Goal: Transaction & Acquisition: Obtain resource

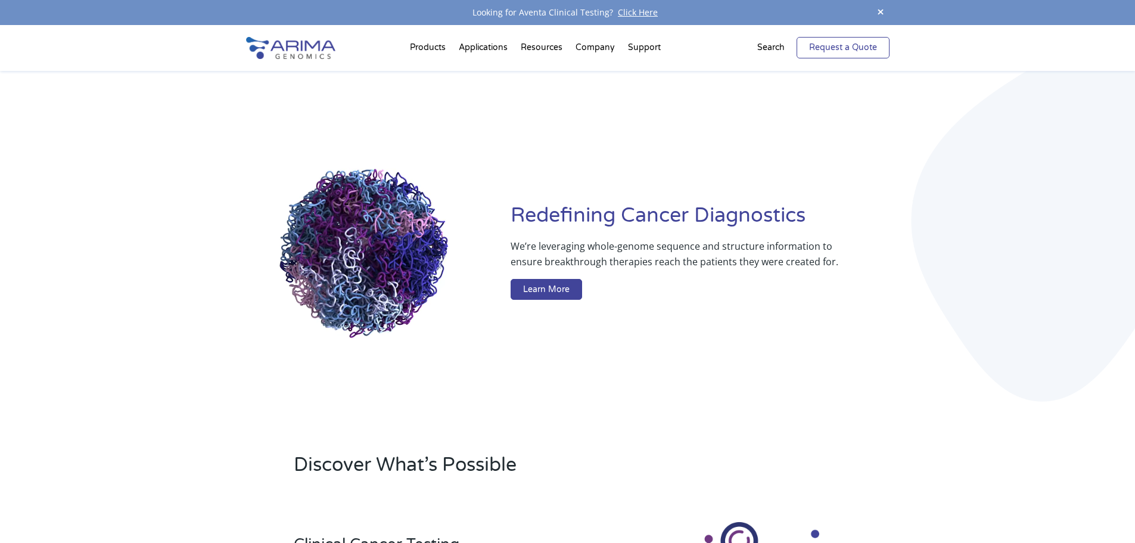
click at [871, 56] on link "Request a Quote" at bounding box center [843, 47] width 93 height 21
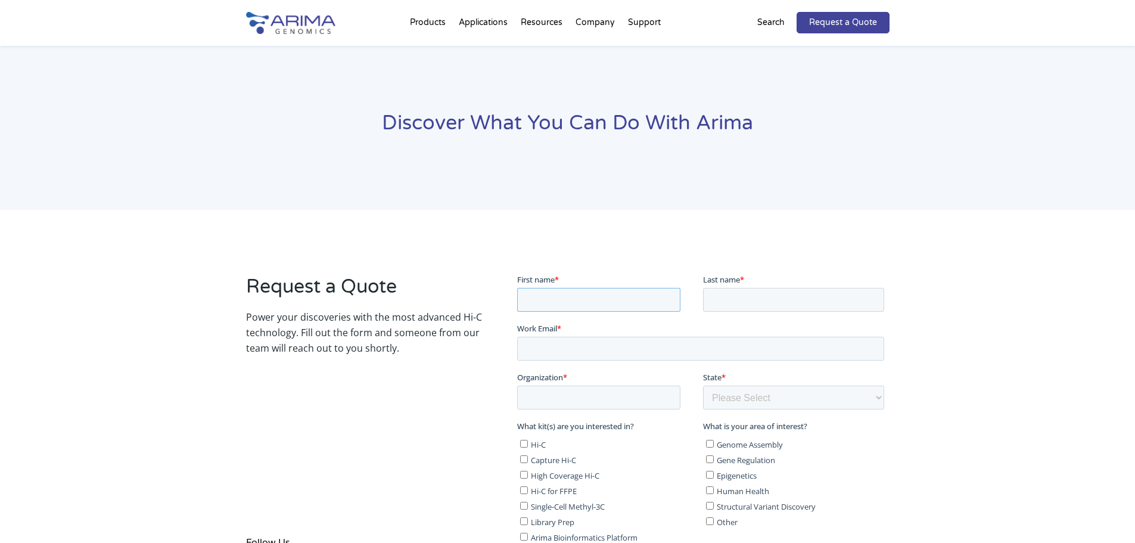
click at [613, 290] on input "First name *" at bounding box center [598, 299] width 163 height 24
type input "Mireia"
click at [750, 287] on input "Last name *" at bounding box center [793, 299] width 181 height 24
type input "Labrador"
click at [677, 350] on input "Work Email *" at bounding box center [700, 348] width 367 height 24
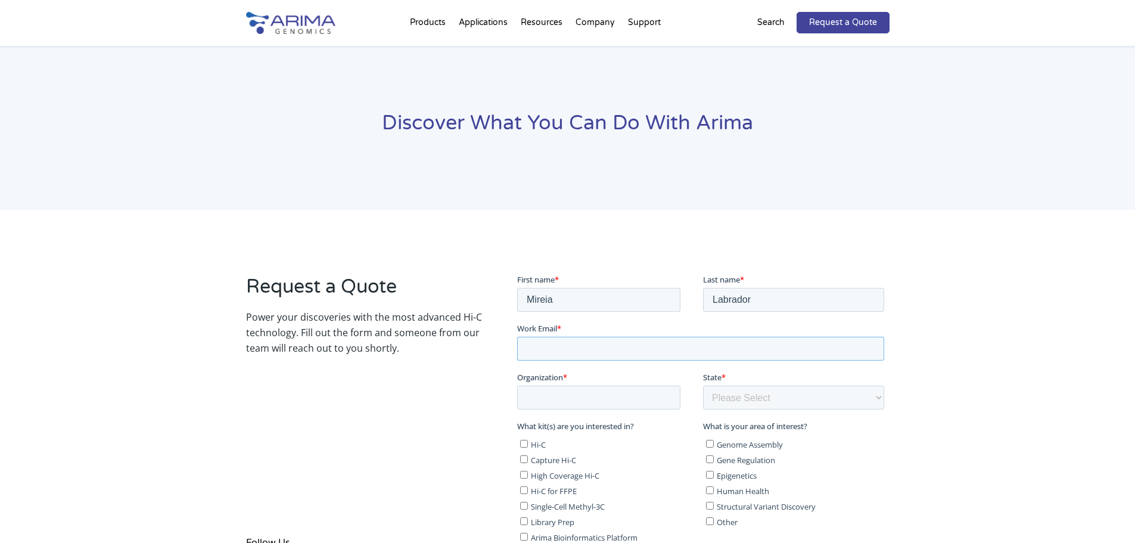
type input "mireia.labrador@irbbarcelona.org"
click at [627, 395] on input "Organization *" at bounding box center [598, 397] width 163 height 24
type input "irb barcelona"
click at [765, 400] on select "Please Select Other/Non-US [US_STATE] [US_STATE] [US_STATE] [US_STATE] [US_STAT…" at bounding box center [793, 397] width 181 height 24
select select "Other/Non-US"
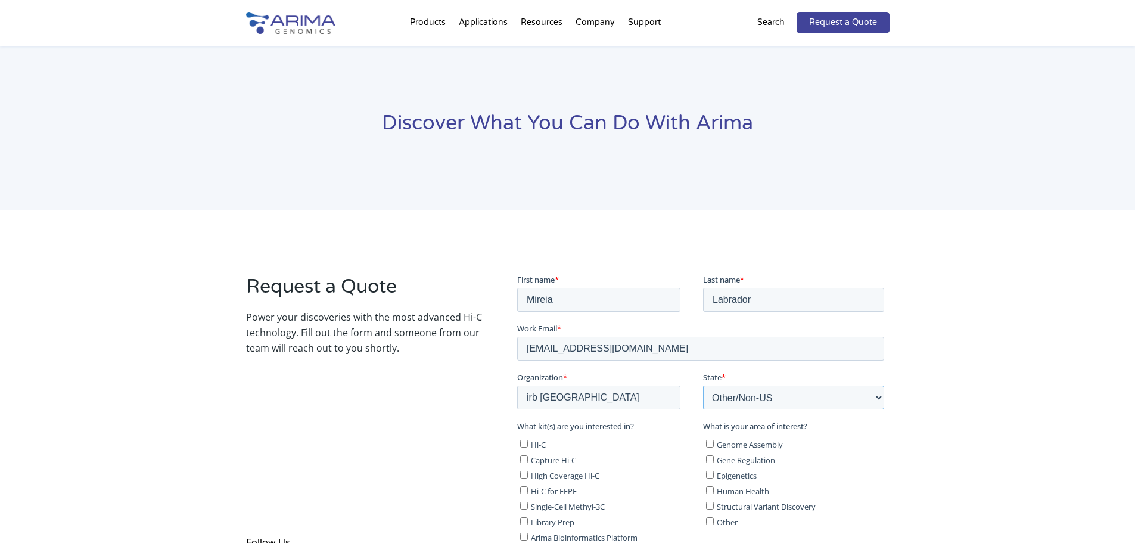
click at [703, 385] on select "Please Select Other/Non-US [US_STATE] [US_STATE] [US_STATE] [US_STATE] [US_STAT…" at bounding box center [793, 397] width 181 height 24
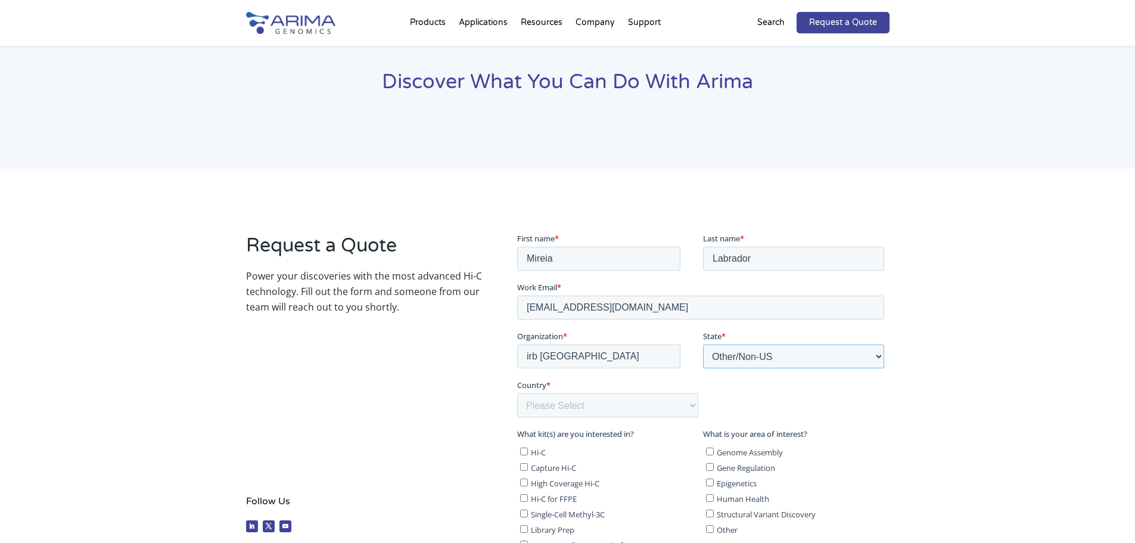
scroll to position [60, 0]
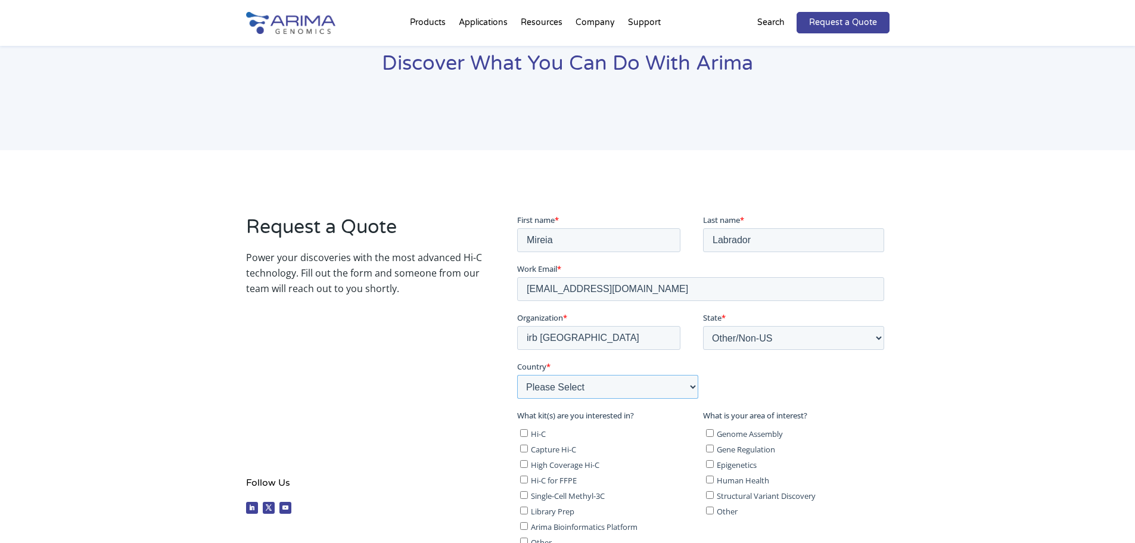
click at [588, 392] on select "Please Select Afghanistan Åland Islands Albania Algeria American Samoa Andorra …" at bounding box center [607, 386] width 181 height 24
select select "Spain"
click at [517, 374] on select "Please Select Afghanistan Åland Islands Albania Algeria American Samoa Andorra …" at bounding box center [607, 386] width 181 height 24
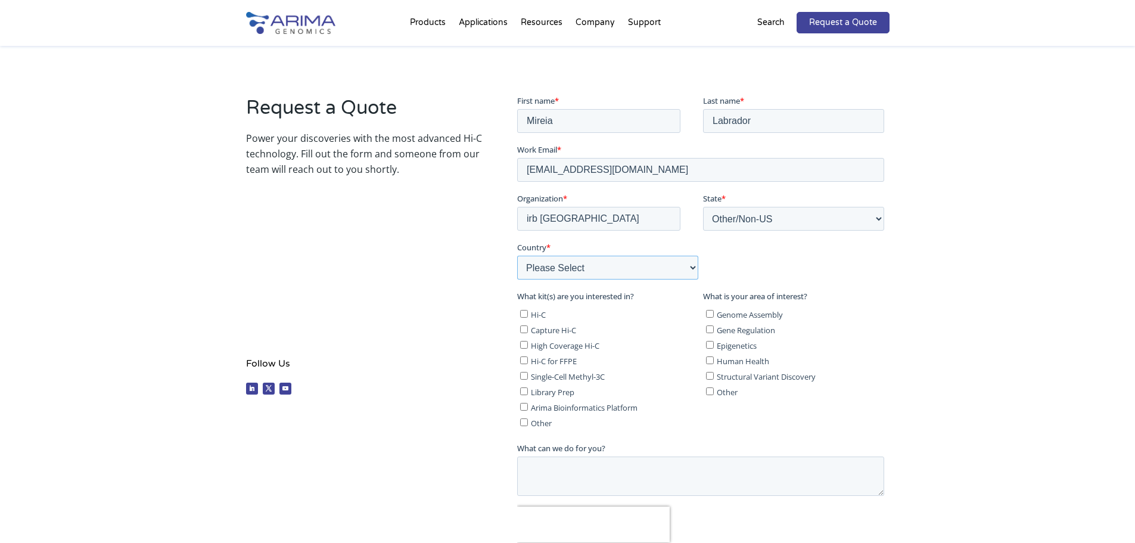
scroll to position [238, 0]
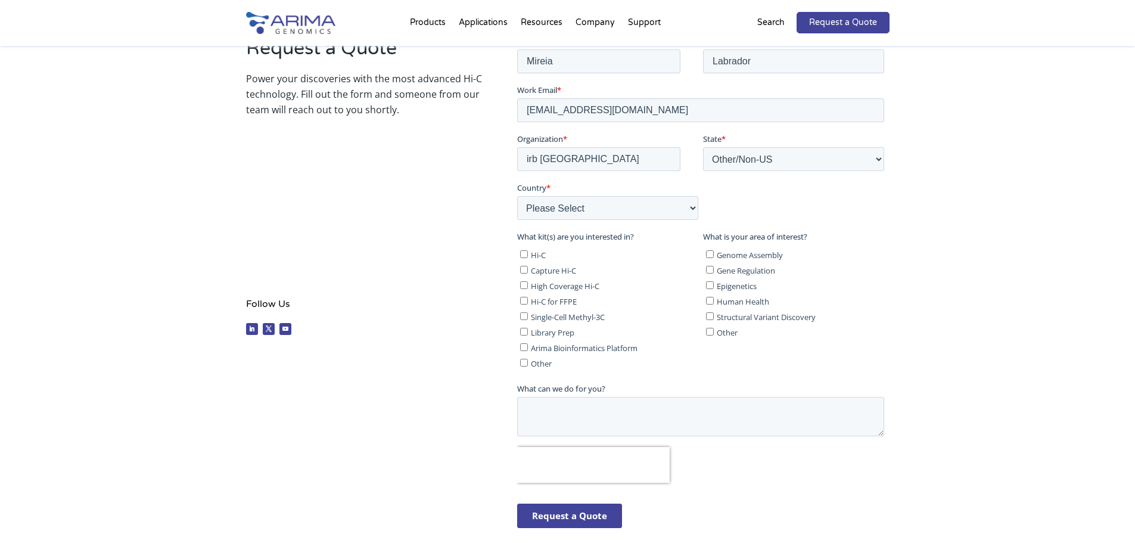
click at [526, 252] on input "Hi-C" at bounding box center [524, 254] width 8 height 8
checkbox input "true"
click at [711, 255] on input "Genome Assembly" at bounding box center [710, 254] width 8 height 8
checkbox input "true"
click at [678, 405] on textarea "What can we do for you?" at bounding box center [700, 415] width 367 height 39
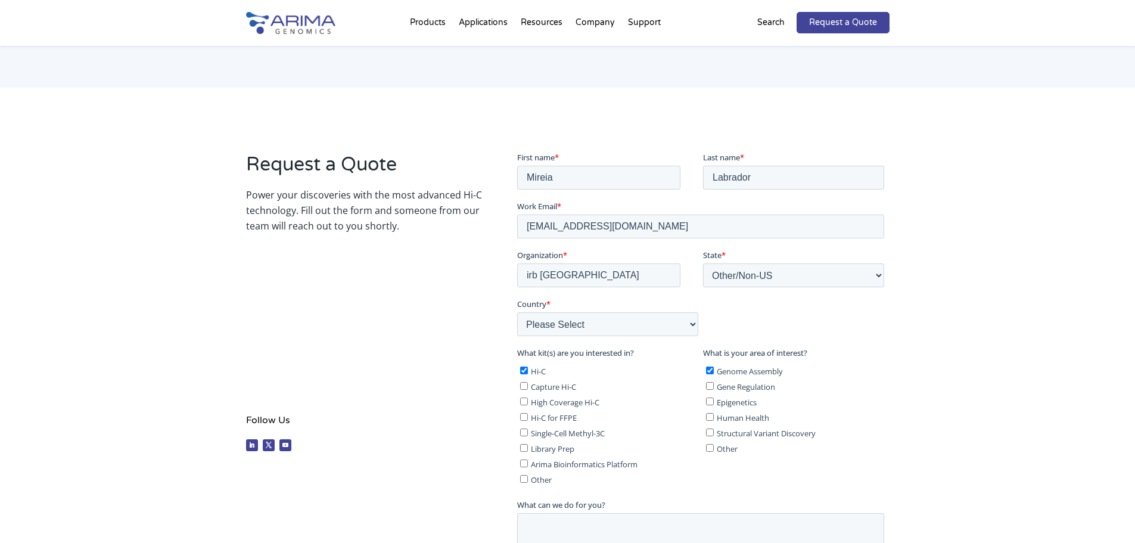
scroll to position [0, 0]
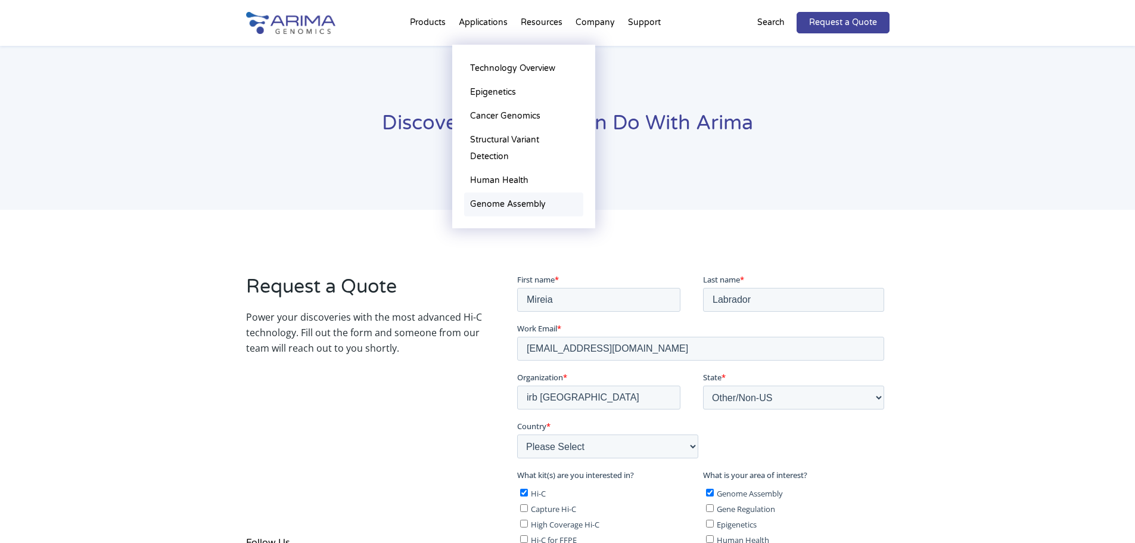
click at [492, 209] on link "Genome Assembly" at bounding box center [523, 205] width 119 height 24
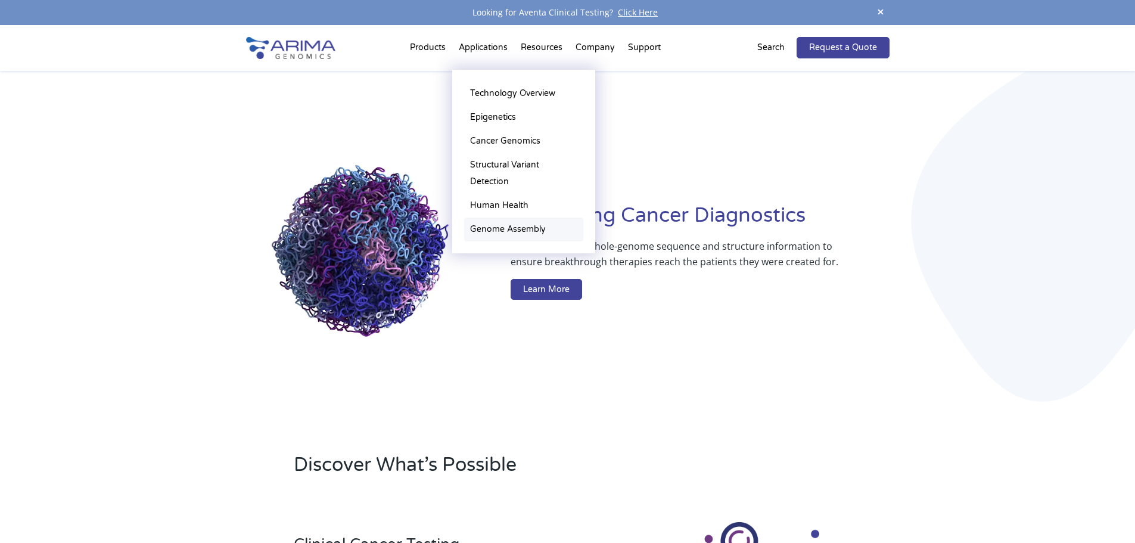
click at [509, 232] on link "Genome Assembly" at bounding box center [523, 230] width 119 height 24
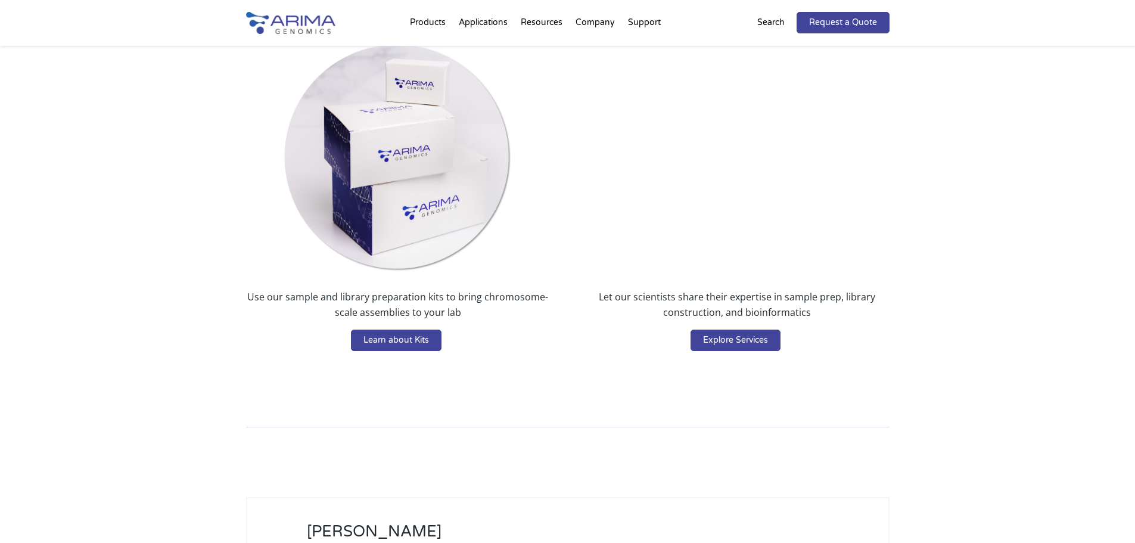
scroll to position [2146, 0]
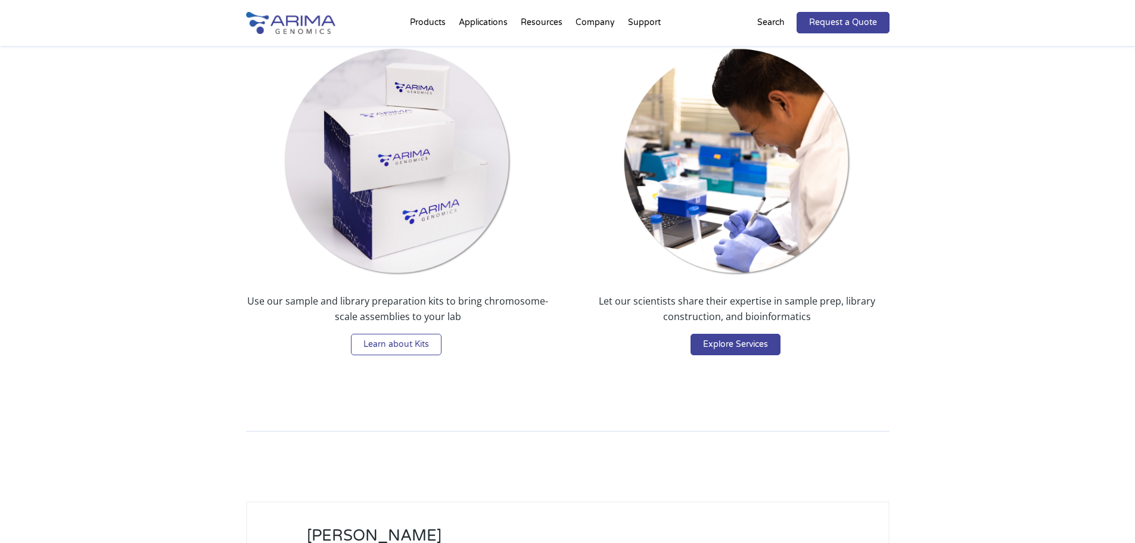
click at [395, 344] on link "Learn about Kits" at bounding box center [396, 344] width 91 height 21
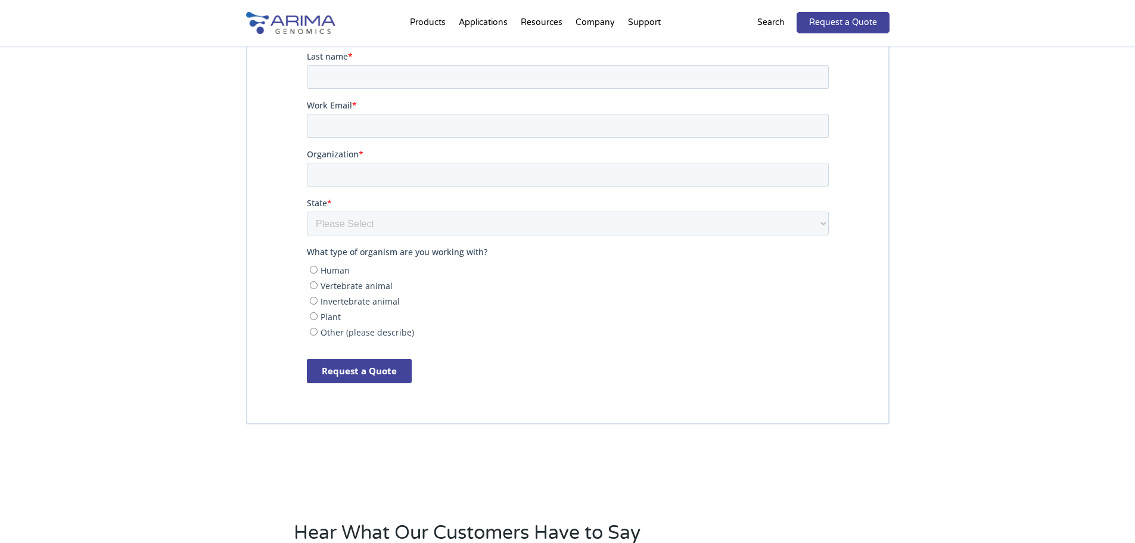
scroll to position [2563, 0]
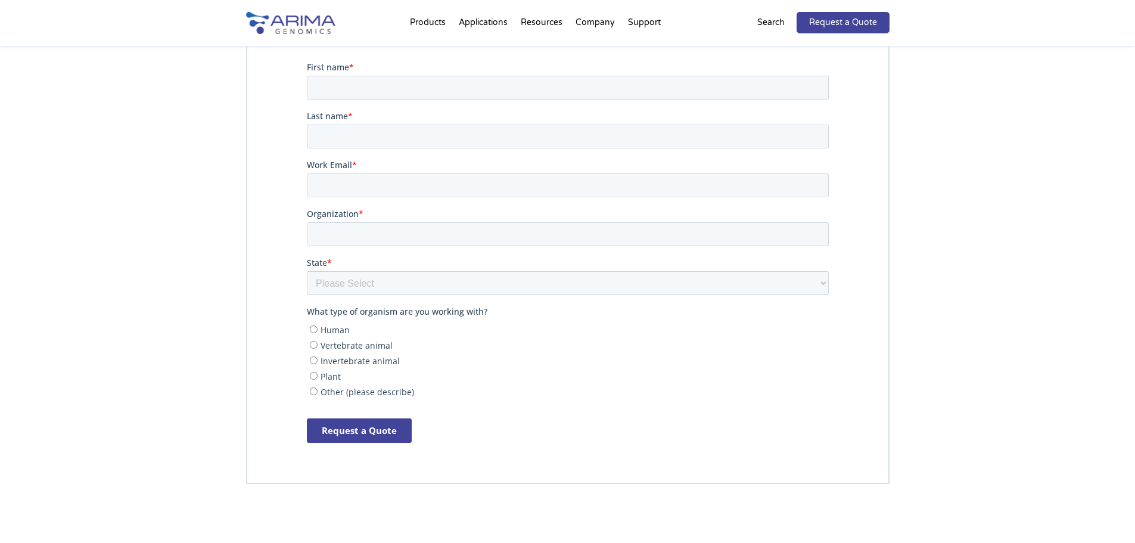
click at [312, 348] on input "Vertebrate animal" at bounding box center [313, 344] width 8 height 8
radio input "true"
click at [359, 82] on input "First name *" at bounding box center [567, 87] width 522 height 24
type input "Mireia"
click at [371, 129] on input "Last name *" at bounding box center [567, 136] width 522 height 24
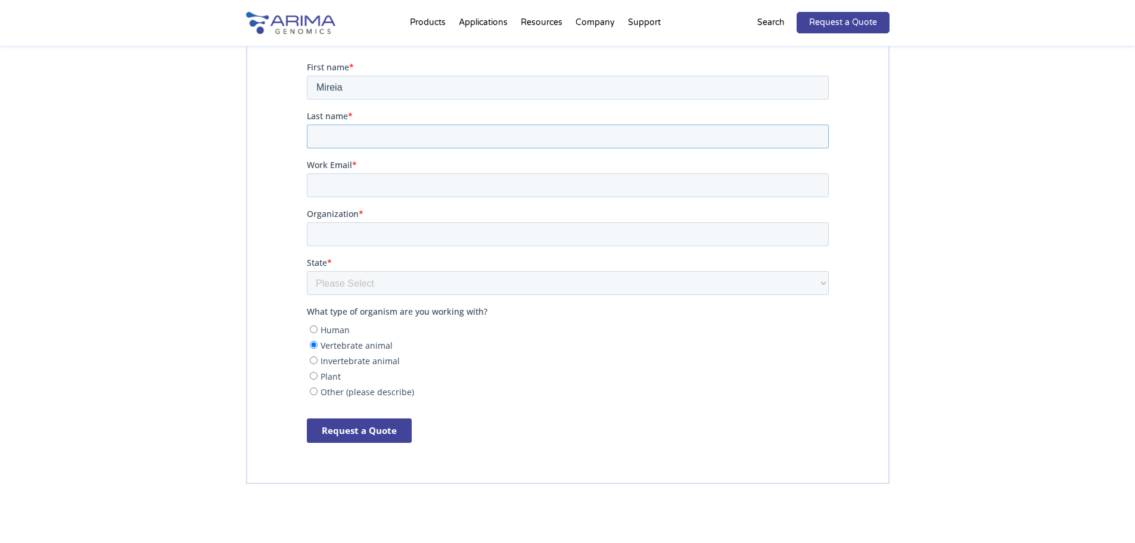
type input "Labrador"
click at [384, 184] on input "Work Email *" at bounding box center [567, 185] width 522 height 24
type input "[EMAIL_ADDRESS][DOMAIN_NAME]"
click at [389, 232] on input "Organization *" at bounding box center [567, 234] width 522 height 24
type input "irb barcelona"
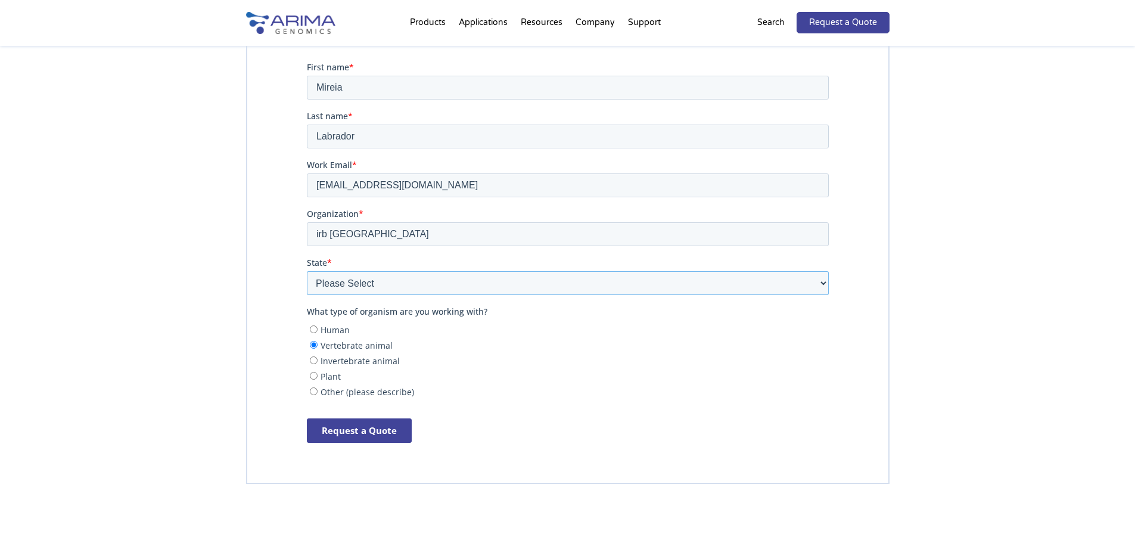
click at [390, 287] on select "Please Select Other/Non-US Alabama Alaska Arizona Arkansas California Colorado …" at bounding box center [567, 283] width 522 height 24
select select "Other/Non-US"
click at [306, 271] on select "Please Select Other/Non-US Alabama Alaska Arizona Arkansas California Colorado …" at bounding box center [567, 283] width 522 height 24
click at [346, 427] on input "Request a Quote" at bounding box center [358, 430] width 105 height 24
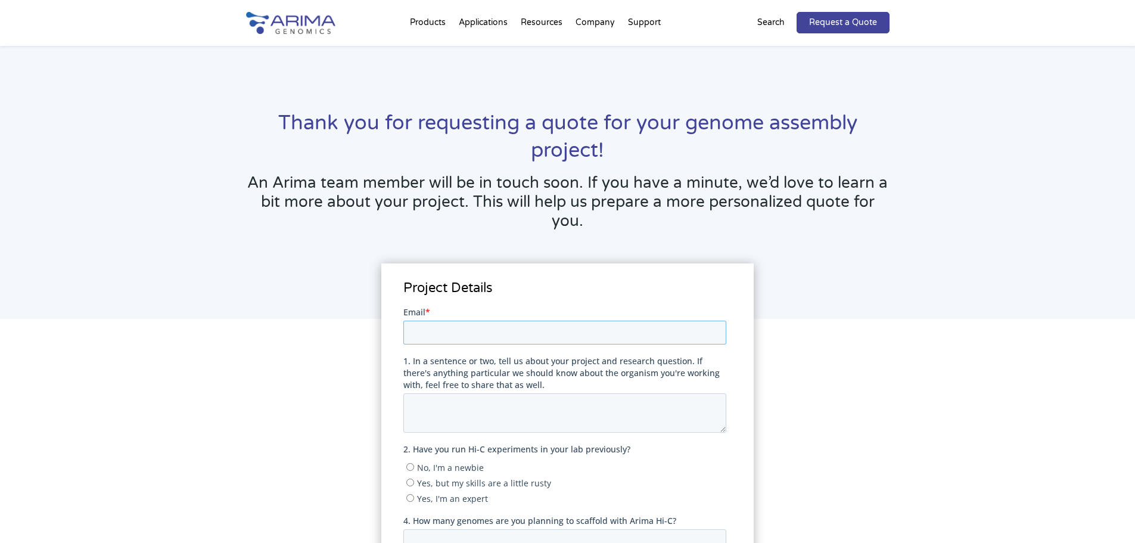
click at [483, 334] on input "Email *" at bounding box center [565, 332] width 323 height 24
type input "[EMAIL_ADDRESS][DOMAIN_NAME]"
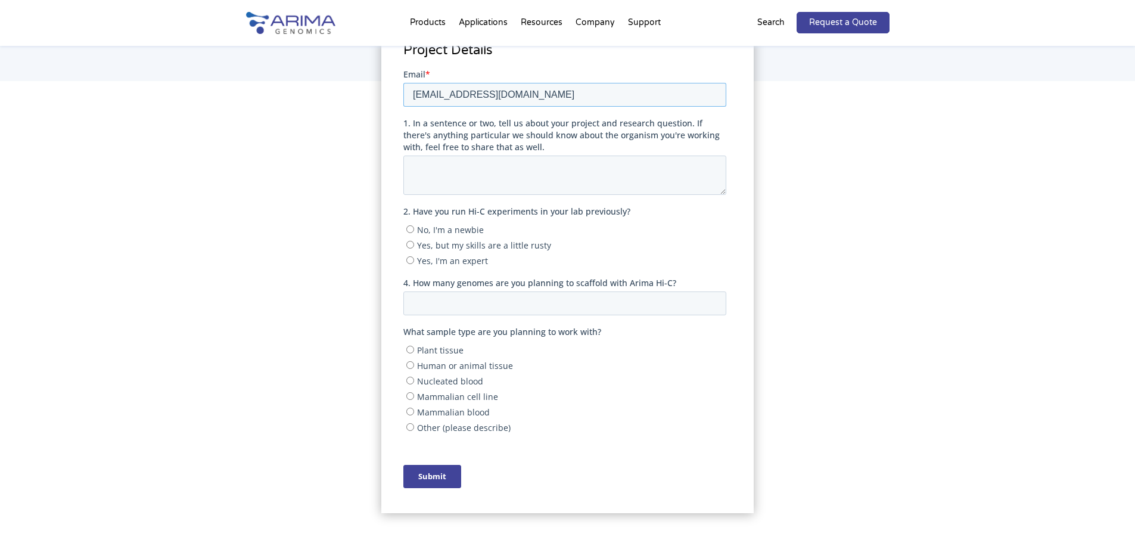
scroll to position [238, 0]
click at [411, 409] on input "Mammalian blood" at bounding box center [411, 411] width 8 height 8
radio input "true"
click at [489, 161] on textarea "1. In a sentence or two, tell us about your project and research question. If t…" at bounding box center [565, 173] width 323 height 39
click at [463, 300] on input "4. How many genomes are you planning to scaffold with Arima Hi-C?" at bounding box center [565, 302] width 323 height 24
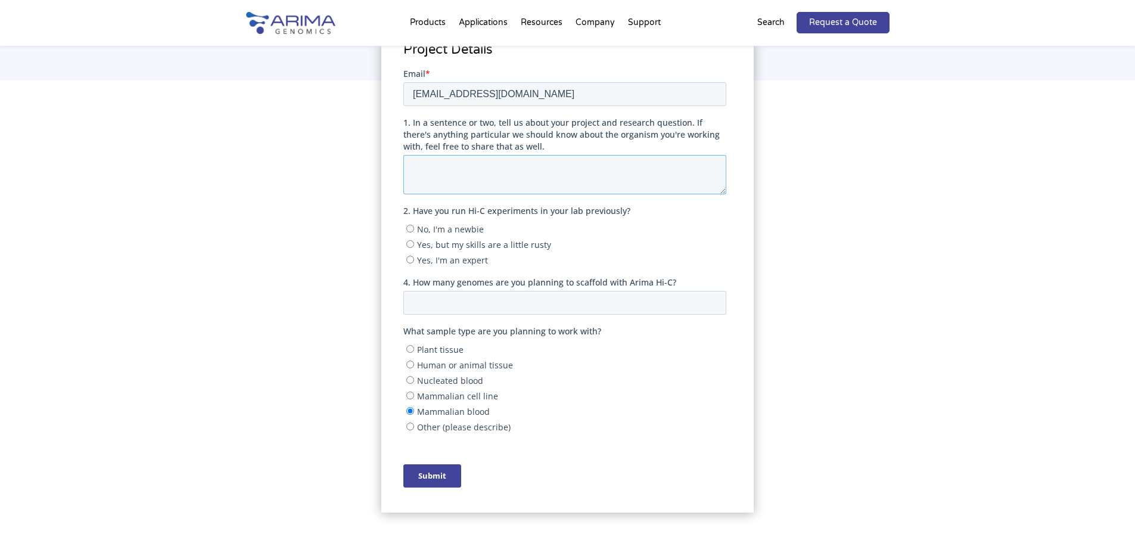
click at [442, 167] on textarea "1. In a sentence or two, tell us about your project and research question. If t…" at bounding box center [565, 173] width 323 height 39
click at [620, 175] on textarea "Good moning, i'm internisting in purchaging" at bounding box center [565, 173] width 323 height 39
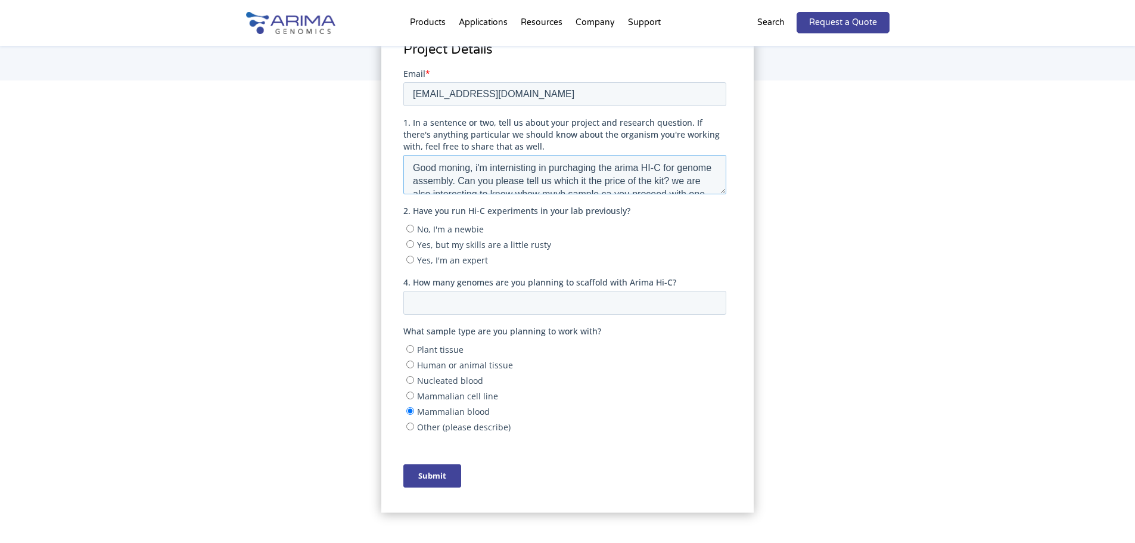
drag, startPoint x: 586, startPoint y: 188, endPoint x: 386, endPoint y: 147, distance: 204.3
click at [404, 147] on html "First name Last name Email * mireia.labrador@irbbarcelona.org 1. In a sentence …" at bounding box center [568, 287] width 328 height 440
paste textarea "rning, I am interested in purchasing the Arima Hi-C kit for genome assembly. Co…"
click at [444, 174] on textarea "Good morning, I am interested in purchasing the Arima Hi-C kit for genome assem…" at bounding box center [565, 173] width 323 height 39
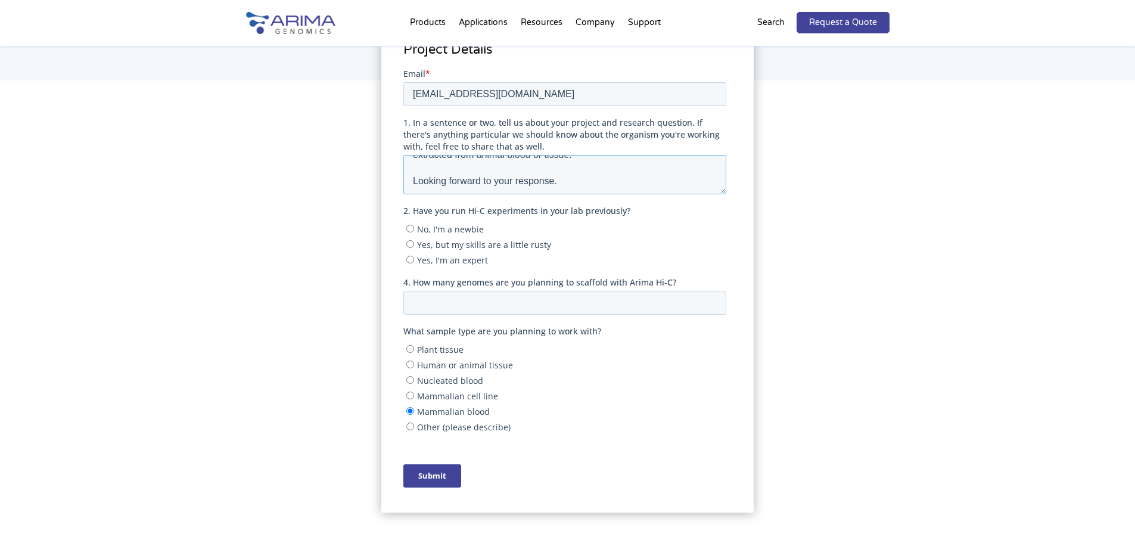
scroll to position [0, 0]
drag, startPoint x: 467, startPoint y: 176, endPoint x: 442, endPoint y: 157, distance: 30.6
click at [442, 157] on textarea "Good morning, I am interested in purchasing the Arima Hi-C kit for genome assem…" at bounding box center [565, 173] width 323 height 39
click at [434, 176] on textarea "Good morning, I am interested in purchasing the Arima Hi-C kit for genome assem…" at bounding box center [565, 173] width 323 height 39
drag, startPoint x: 722, startPoint y: 193, endPoint x: 724, endPoint y: 205, distance: 12.0
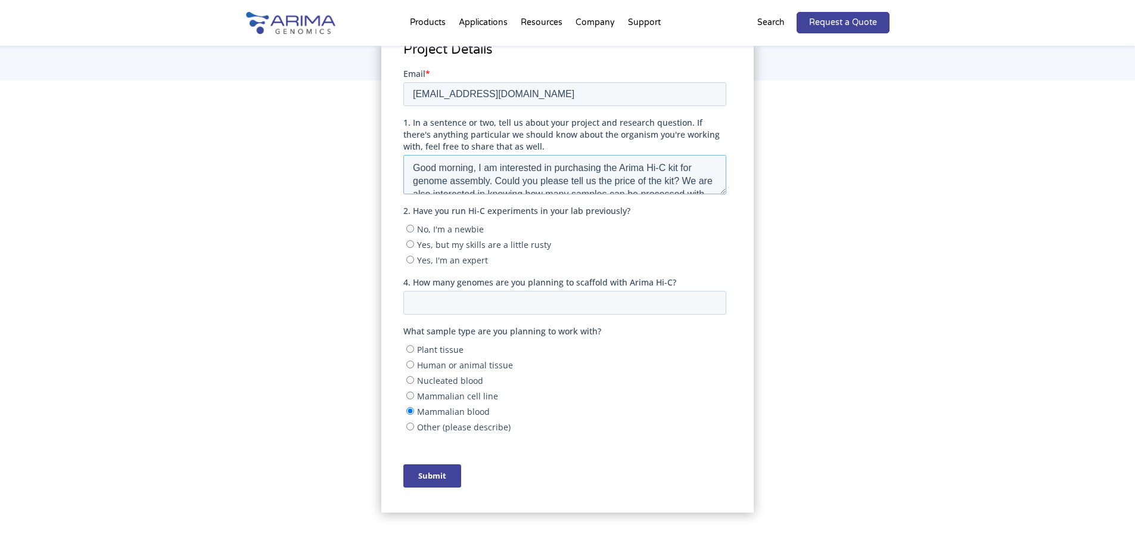
click at [724, 205] on form "First name Last name Email * mireia.labrador@irbbarcelona.org 1. In a sentence …" at bounding box center [568, 282] width 328 height 430
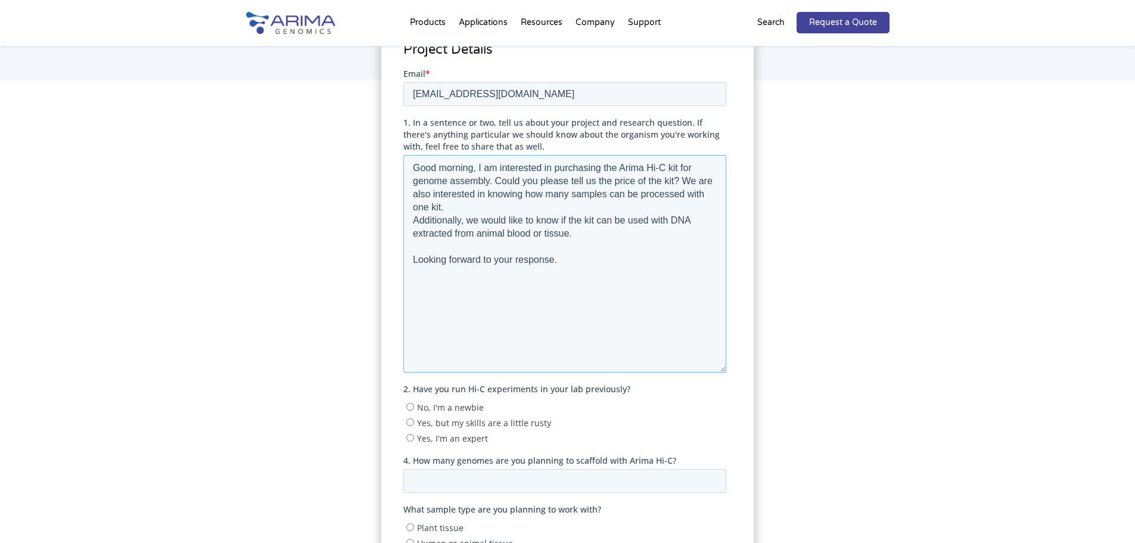
drag, startPoint x: 721, startPoint y: 193, endPoint x: 706, endPoint y: 371, distance: 178.8
click at [706, 371] on textarea "Good morning, I am interested in purchasing the Arima Hi-C kit for genome assem…" at bounding box center [565, 263] width 323 height 218
click at [635, 244] on textarea "Good morning, I am interested in purchasing the Arima Hi-C kit for genome assem…" at bounding box center [565, 263] width 323 height 218
drag, startPoint x: 416, startPoint y: 220, endPoint x: 480, endPoint y: 221, distance: 64.4
click at [480, 221] on textarea "Good morning, I am interested in purchasing the Arima Hi-C kit for genome assem…" at bounding box center [565, 263] width 323 height 218
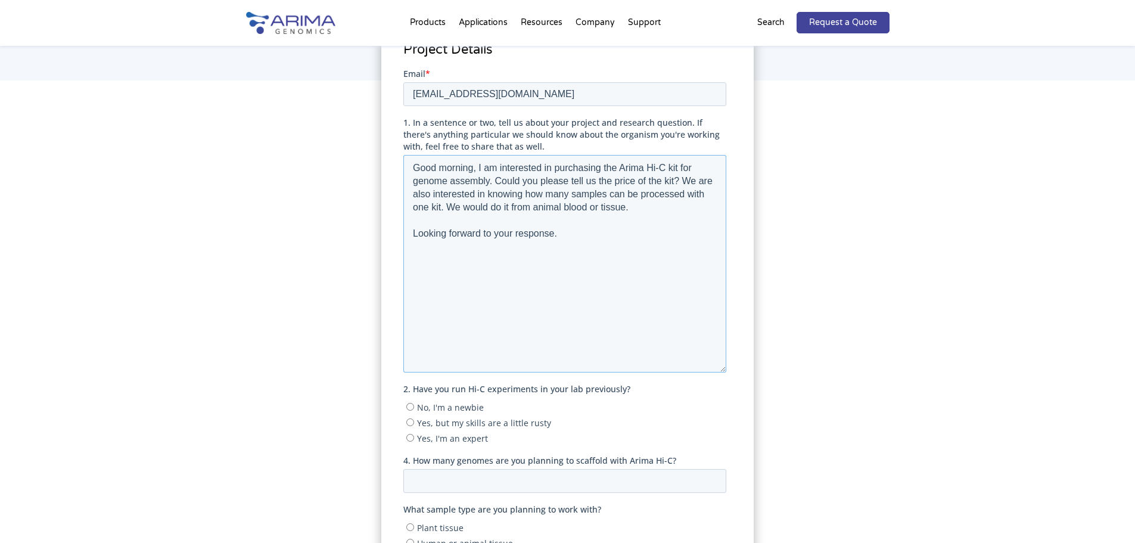
click at [547, 224] on textarea "Good morning, I am interested in purchasing the Arima Hi-C kit for genome assem…" at bounding box center [565, 263] width 323 height 218
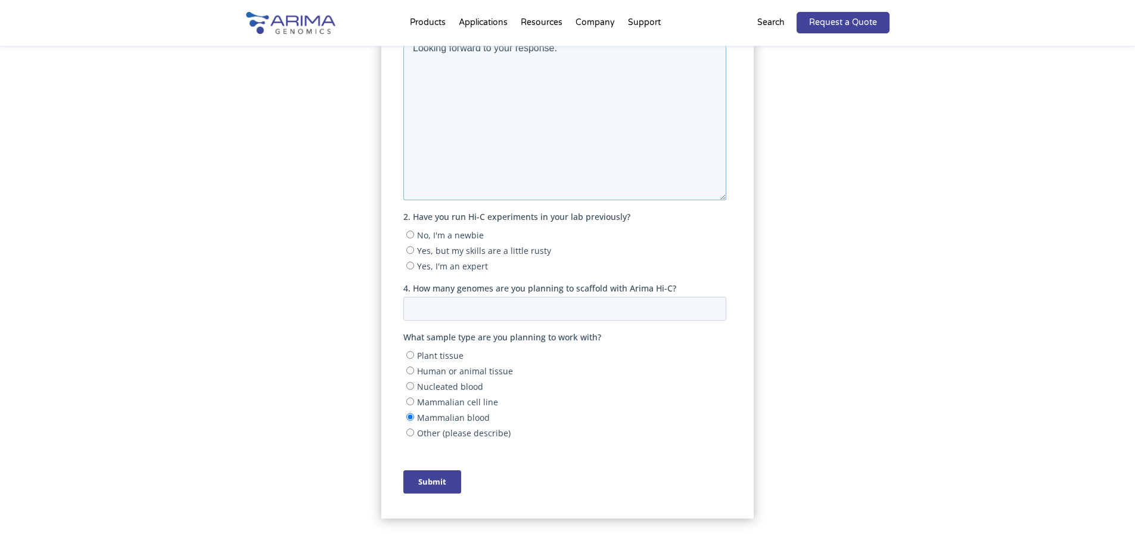
scroll to position [417, 0]
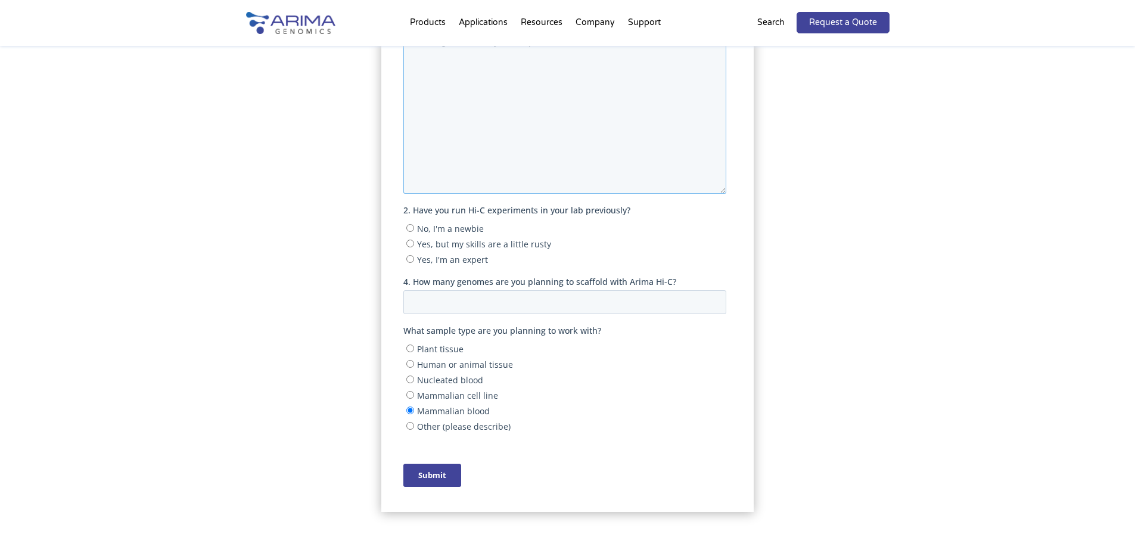
type textarea "Good morning, I am interested in purchasing the Arima Hi-C kit for genome assem…"
click at [411, 245] on input "Yes, but my skills are a little rusty" at bounding box center [411, 244] width 8 height 8
radio input "true"
click at [582, 305] on input "4. How many genomes are you planning to scaffold with Arima Hi-C?" at bounding box center [565, 302] width 323 height 24
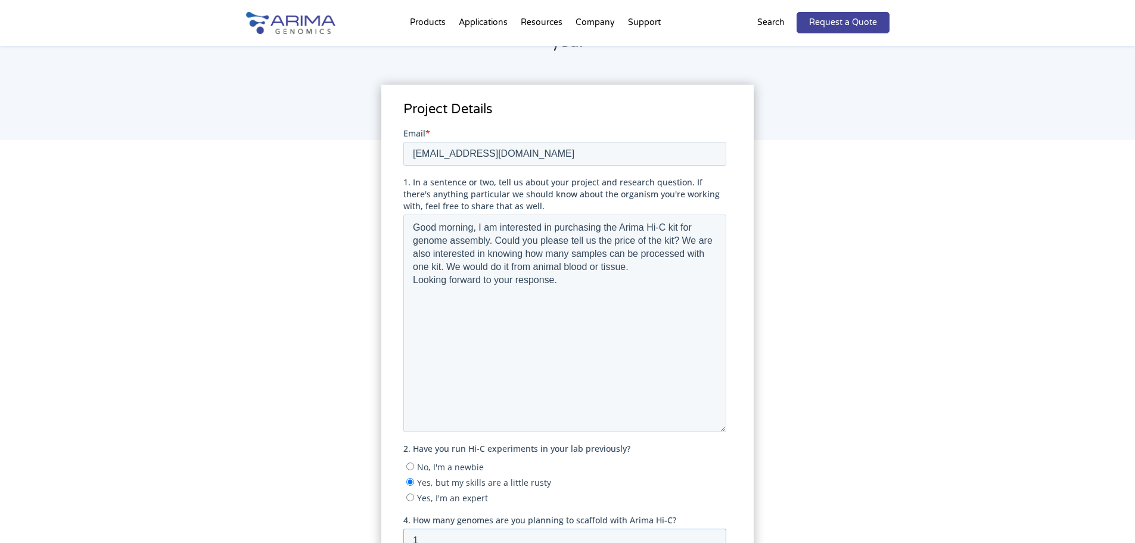
scroll to position [477, 0]
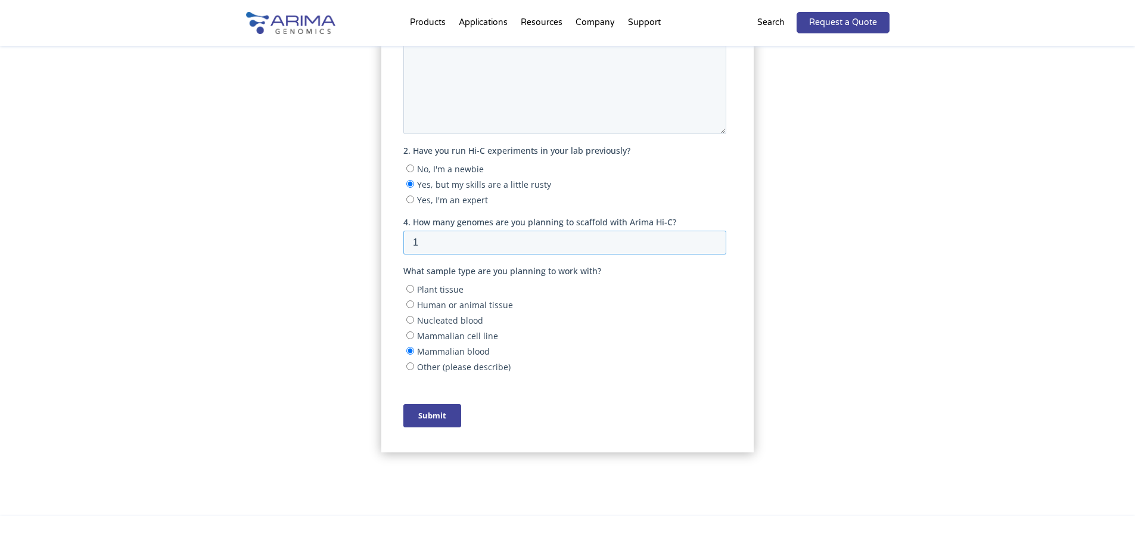
type input "1"
click at [429, 415] on input "Submit" at bounding box center [433, 415] width 58 height 23
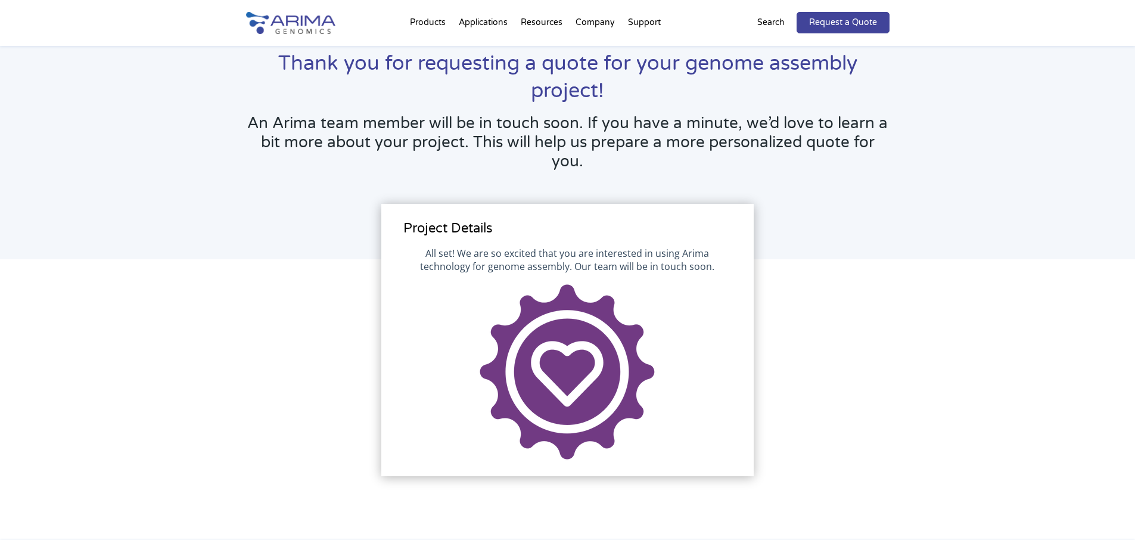
scroll to position [50, 0]
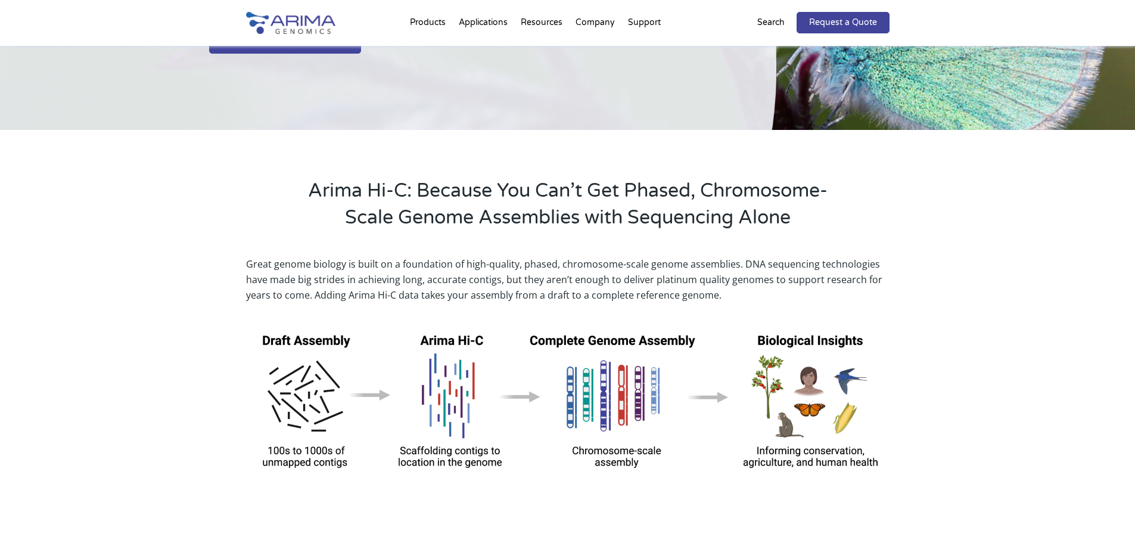
scroll to position [191, 0]
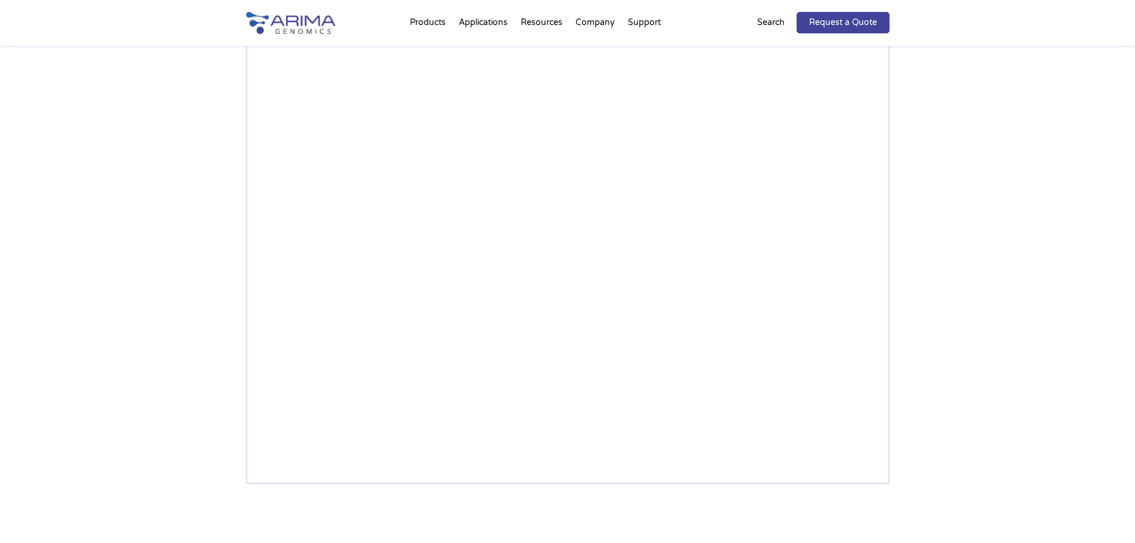
select select "Other/Non-US"
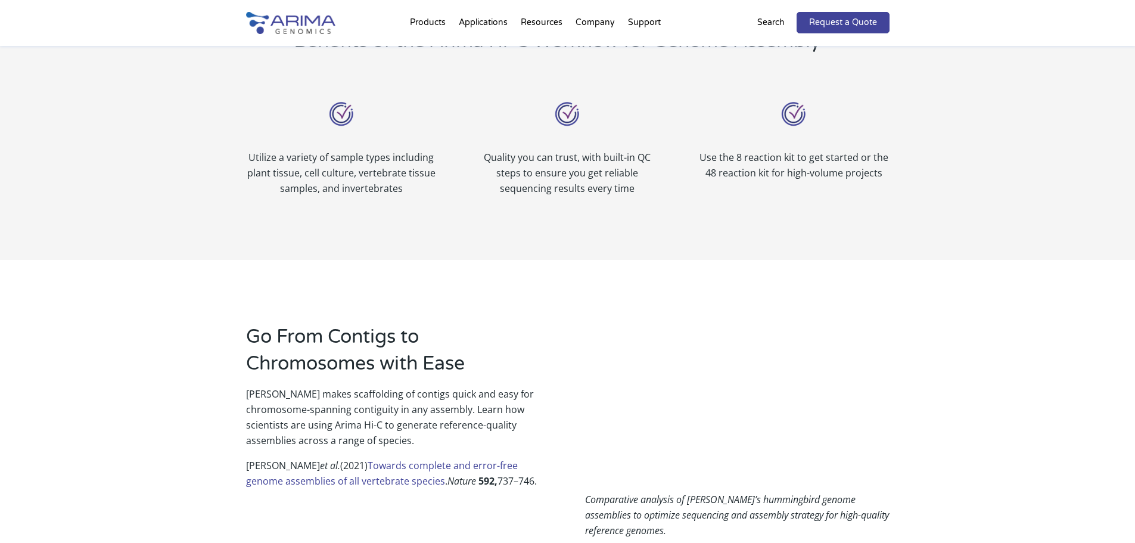
scroll to position [525, 0]
